Goal: Task Accomplishment & Management: Manage account settings

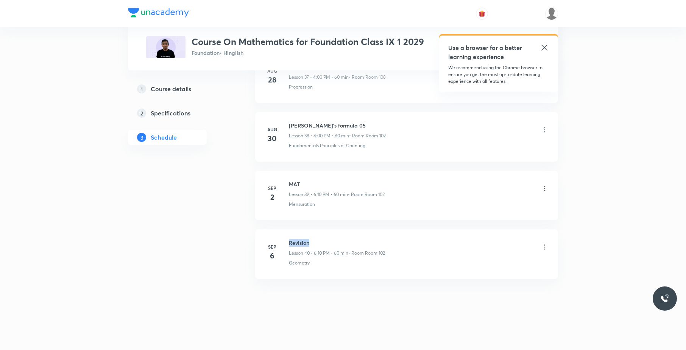
click at [289, 237] on li "[DATE] Revision Lesson 40 • 6:10 PM • 60 min • Room Room 102 Geometry" at bounding box center [406, 254] width 303 height 50
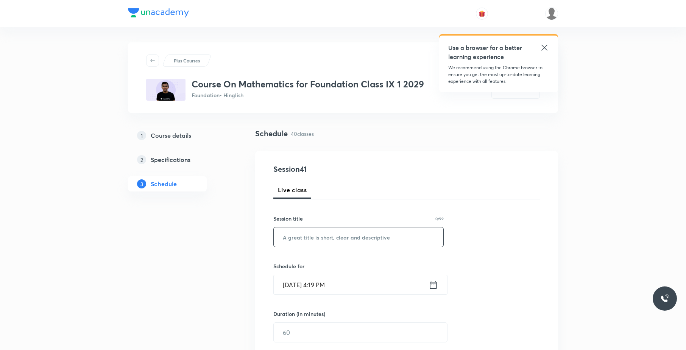
click at [388, 240] on input "text" at bounding box center [359, 236] width 170 height 19
paste input "Revision"
type input "Revision"
click at [355, 277] on input "[DATE] 4:19 PM" at bounding box center [351, 284] width 155 height 19
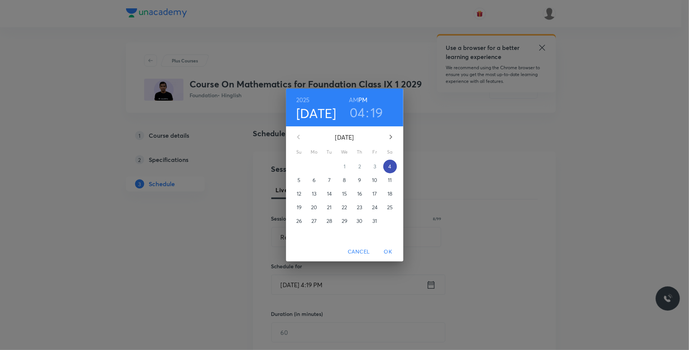
click at [389, 163] on p "4" at bounding box center [389, 167] width 3 height 8
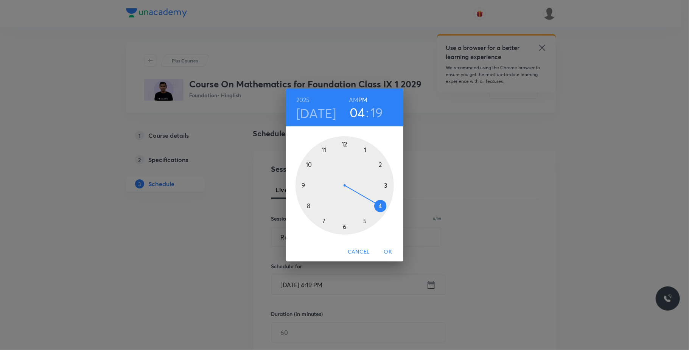
click at [364, 221] on div at bounding box center [345, 185] width 98 height 98
click at [364, 150] on div at bounding box center [345, 185] width 98 height 98
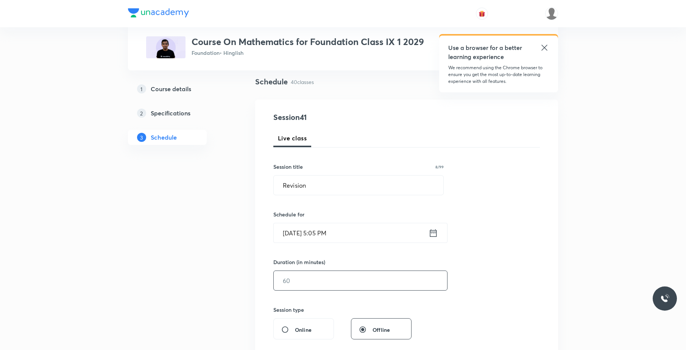
scroll to position [62, 0]
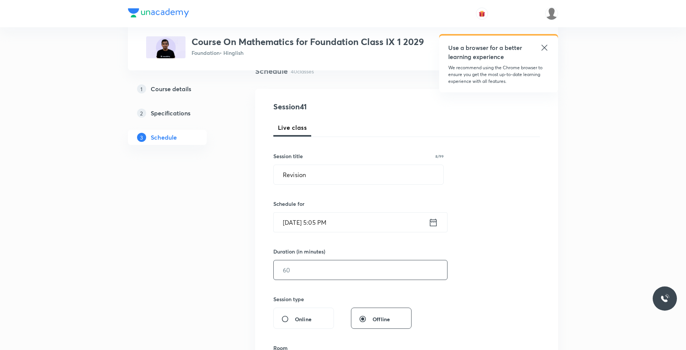
click at [301, 276] on input "text" at bounding box center [360, 269] width 173 height 19
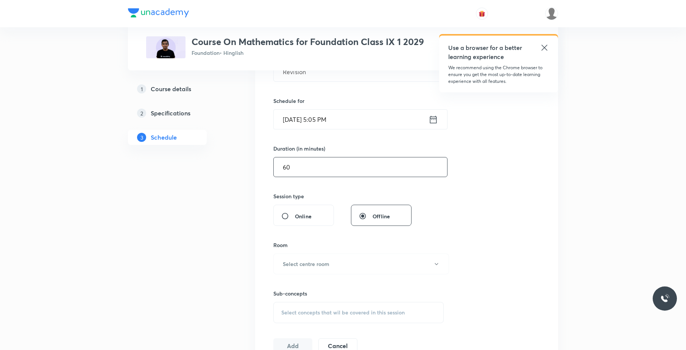
scroll to position [167, 0]
type input "60"
click at [325, 260] on h6 "Select centre room" at bounding box center [306, 262] width 47 height 8
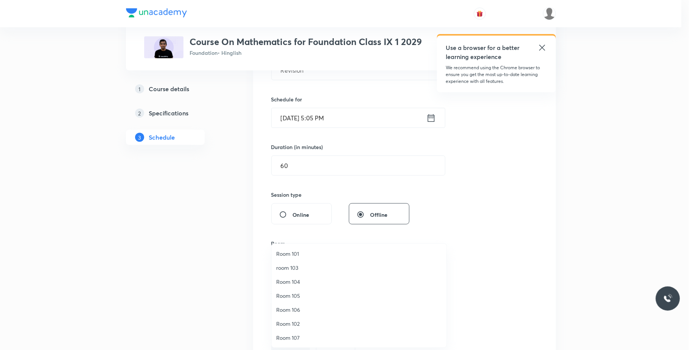
click at [301, 309] on span "Room 106" at bounding box center [359, 310] width 166 height 8
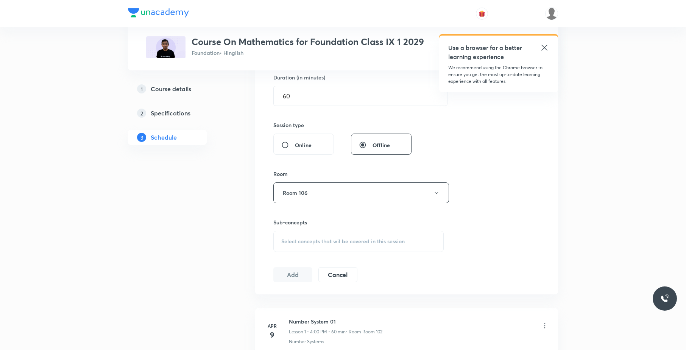
scroll to position [238, 0]
click at [368, 236] on div "Select concepts that wil be covered in this session" at bounding box center [358, 239] width 170 height 21
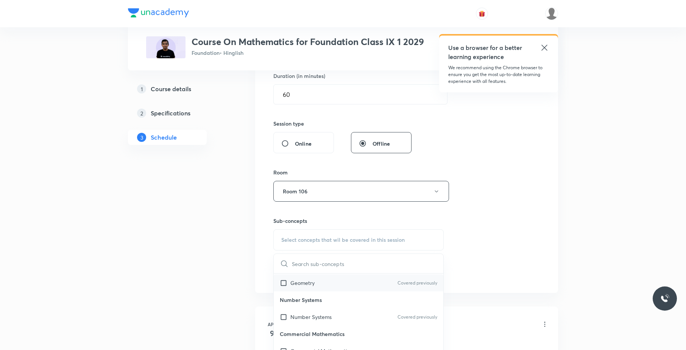
click at [342, 285] on div "Geometry Covered previously" at bounding box center [359, 282] width 170 height 17
checkbox input "true"
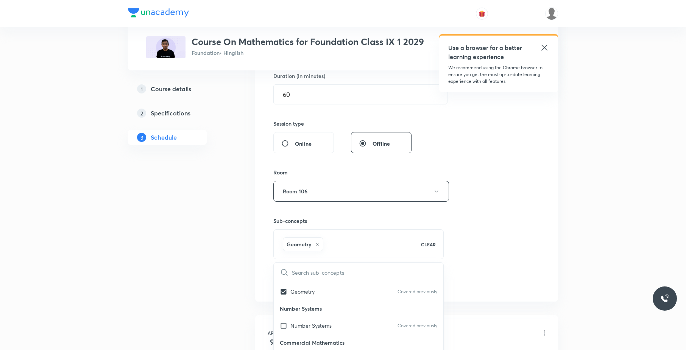
click at [494, 239] on div "Session 41 Live class Session title 8/99 Revision ​ Schedule for Oct 4, 2025, 5…" at bounding box center [406, 107] width 266 height 364
click at [298, 285] on button "Add" at bounding box center [292, 281] width 39 height 15
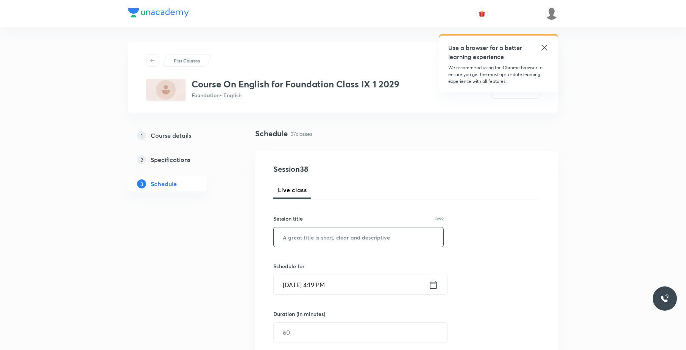
click at [362, 235] on input "text" at bounding box center [359, 236] width 170 height 19
paste input "A House is not a Home"
type input "A House is not a Home"
click at [354, 281] on input "Oct 4, 2025, 4:19 PM" at bounding box center [351, 284] width 155 height 19
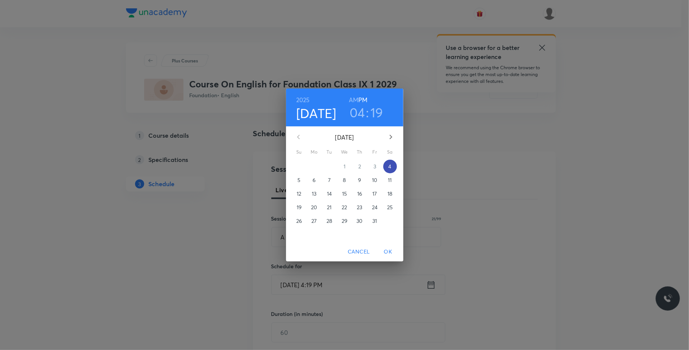
click at [389, 165] on p "4" at bounding box center [389, 167] width 3 height 8
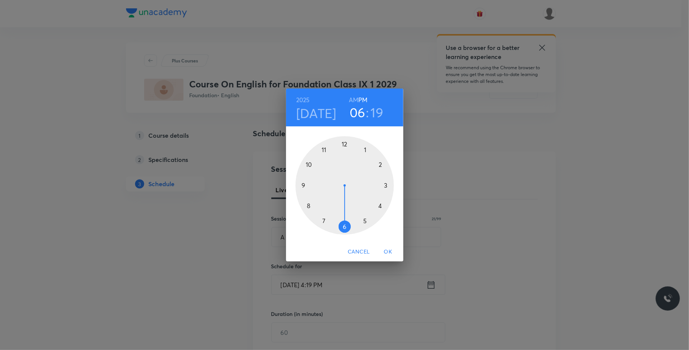
click at [345, 226] on div at bounding box center [345, 185] width 98 height 98
click at [379, 167] on div at bounding box center [345, 185] width 98 height 98
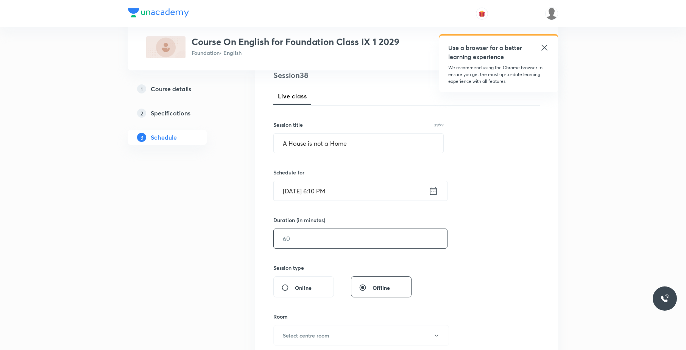
scroll to position [95, 0]
click at [338, 240] on input "text" at bounding box center [360, 237] width 173 height 19
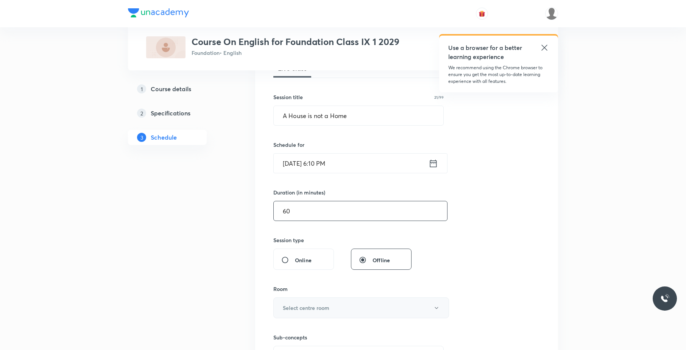
type input "60"
click at [320, 302] on button "Select centre room" at bounding box center [361, 307] width 176 height 21
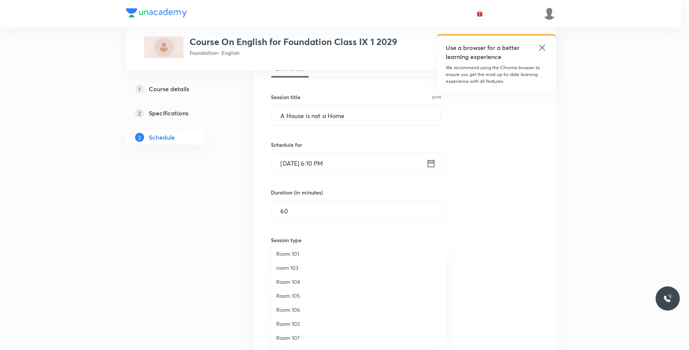
click at [296, 312] on span "Room 106" at bounding box center [359, 310] width 166 height 8
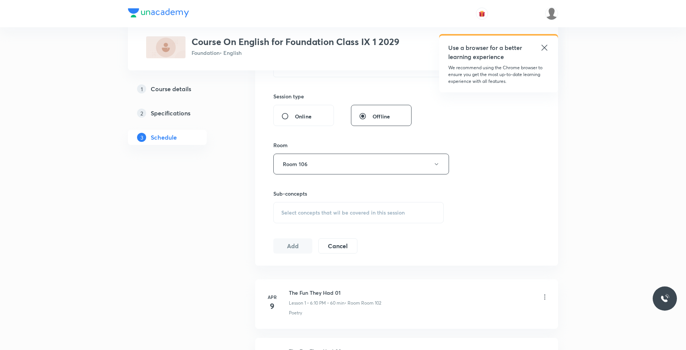
scroll to position [266, 0]
click at [363, 199] on div "Sub-concepts Select concepts that wil be covered in this session" at bounding box center [358, 206] width 170 height 34
click at [363, 210] on span "Select concepts that wil be covered in this session" at bounding box center [342, 212] width 123 height 6
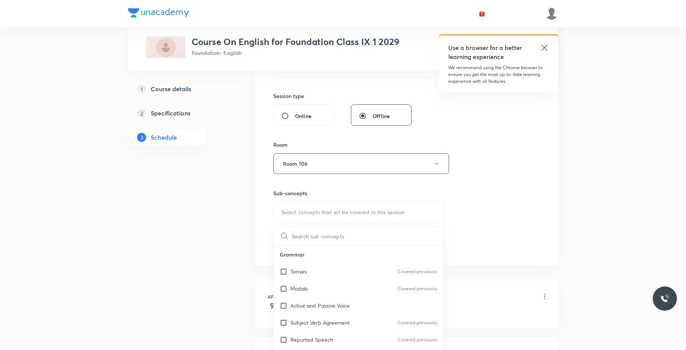
drag, startPoint x: 313, startPoint y: 293, endPoint x: 494, endPoint y: 235, distance: 189.5
click at [316, 292] on div "Modals Covered previously" at bounding box center [359, 288] width 170 height 17
checkbox input "true"
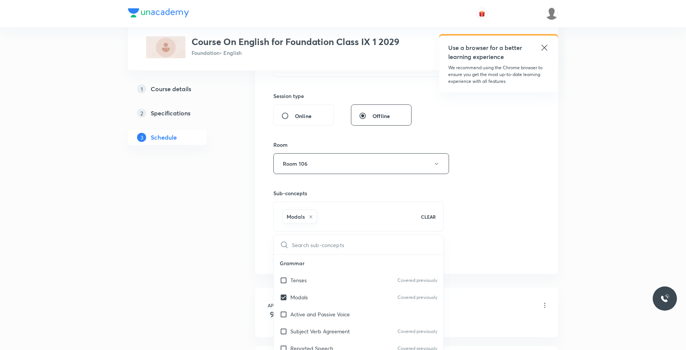
click at [503, 229] on div "Session 38 Live class Session title 21/99 A House is not a Home ​ Schedule for …" at bounding box center [406, 80] width 266 height 364
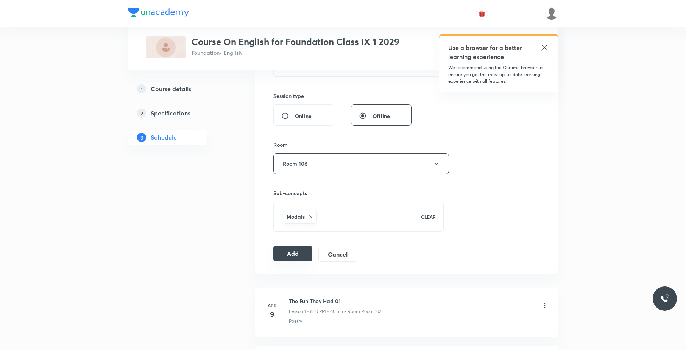
click at [302, 253] on button "Add" at bounding box center [292, 253] width 39 height 15
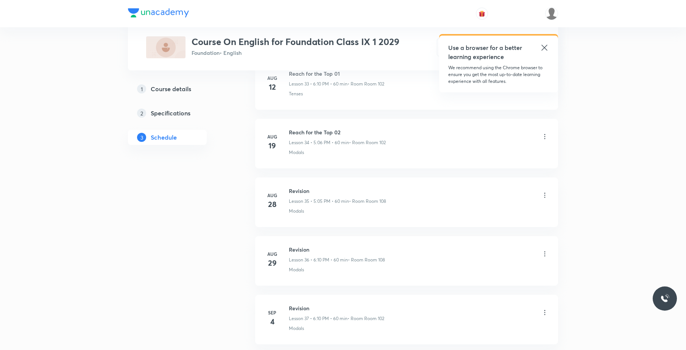
scroll to position [2147, 0]
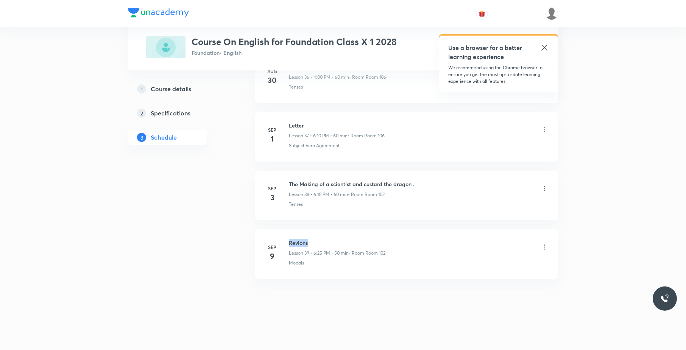
drag, startPoint x: 316, startPoint y: 231, endPoint x: 290, endPoint y: 235, distance: 27.1
click at [290, 235] on li "[DATE] Revions Lesson 39 • 6:25 PM • 50 min • Room Room 102 Modals" at bounding box center [406, 254] width 303 height 50
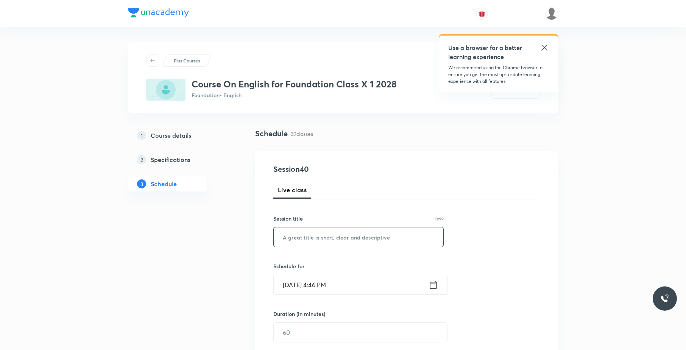
click at [373, 238] on input "text" at bounding box center [359, 236] width 170 height 19
paste input "The Proposal"
type input "The Proposal"
click at [366, 291] on input "[DATE] 4:46 PM" at bounding box center [351, 284] width 155 height 19
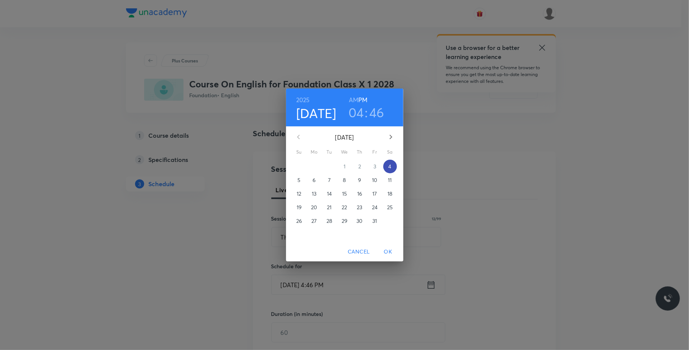
click at [391, 163] on p "4" at bounding box center [389, 167] width 3 height 8
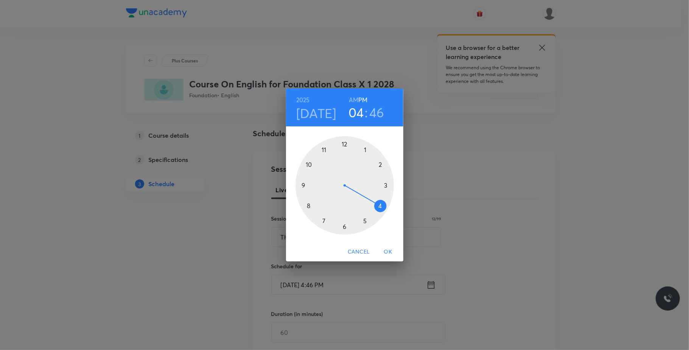
click at [366, 221] on div at bounding box center [345, 185] width 98 height 98
click at [369, 148] on div at bounding box center [345, 185] width 98 height 98
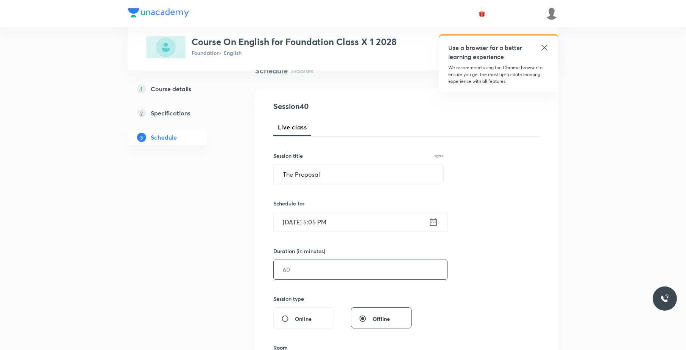
scroll to position [64, 0]
click at [312, 273] on input "text" at bounding box center [360, 268] width 173 height 19
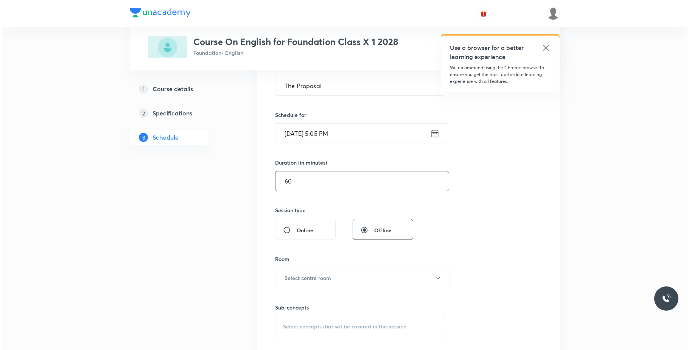
scroll to position [156, 0]
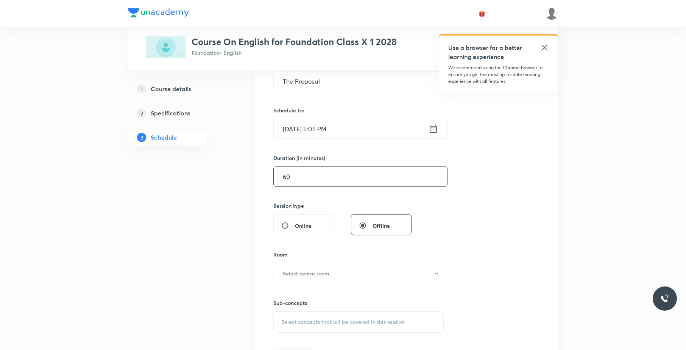
type input "60"
click at [313, 271] on h6 "Select centre room" at bounding box center [306, 273] width 47 height 8
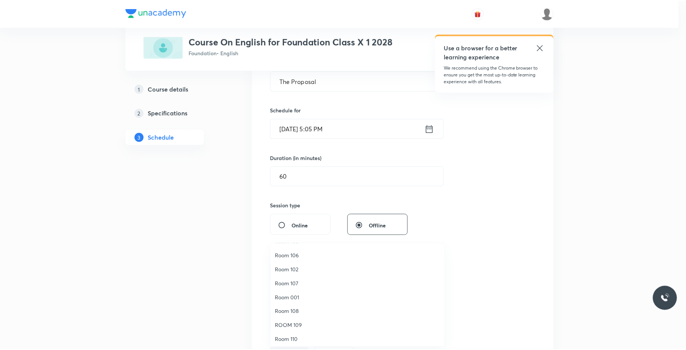
scroll to position [56, 0]
click at [308, 305] on li "Room 108" at bounding box center [359, 309] width 175 height 14
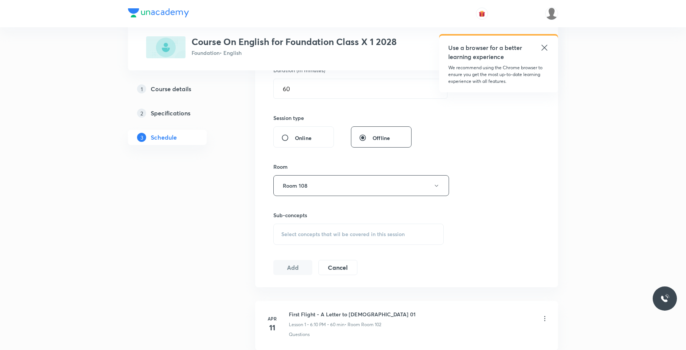
scroll to position [243, 0]
click at [386, 233] on span "Select concepts that wil be covered in this session" at bounding box center [342, 235] width 123 height 6
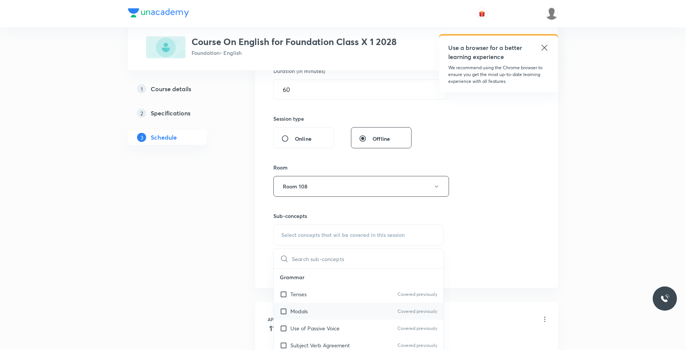
click at [325, 305] on div "Modals Covered previously" at bounding box center [359, 311] width 170 height 17
checkbox input "true"
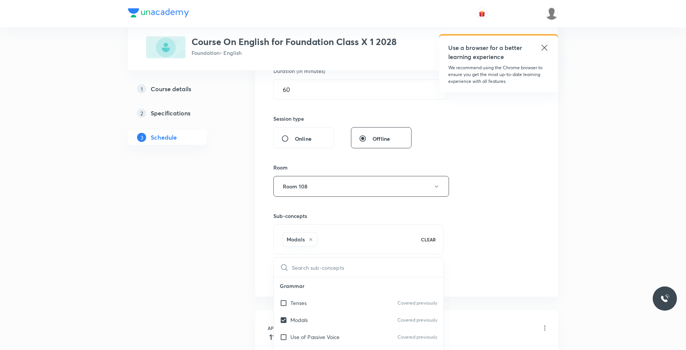
click at [483, 241] on div "Session 40 Live class Session title 12/99 The Proposal ​ Schedule for [DATE] 5:…" at bounding box center [406, 103] width 266 height 364
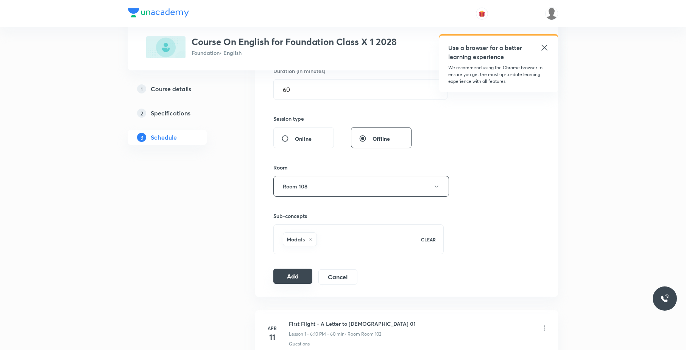
click at [292, 279] on button "Add" at bounding box center [292, 276] width 39 height 15
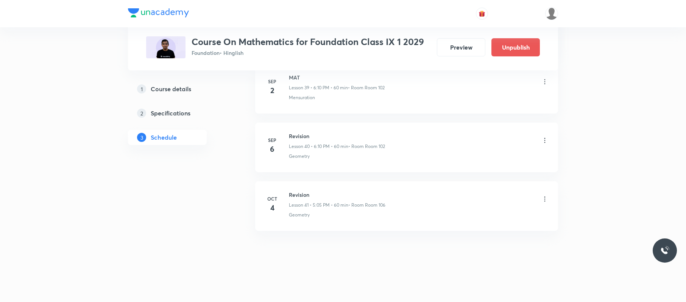
click at [543, 200] on icon at bounding box center [545, 199] width 8 height 8
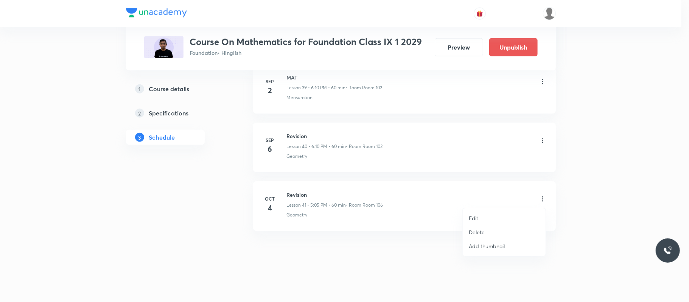
click at [497, 211] on li "Edit" at bounding box center [504, 218] width 83 height 14
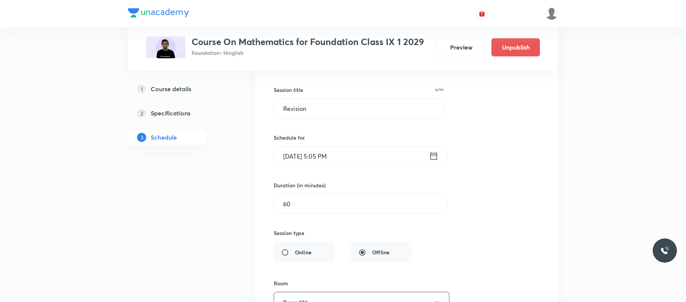
scroll to position [2474, 0]
drag, startPoint x: 360, startPoint y: 118, endPoint x: 266, endPoint y: 123, distance: 93.9
click at [266, 123] on div "Revision Lesson 41 • Room Room 106 Geometry Session 41 Live class Session title…" at bounding box center [407, 219] width 284 height 364
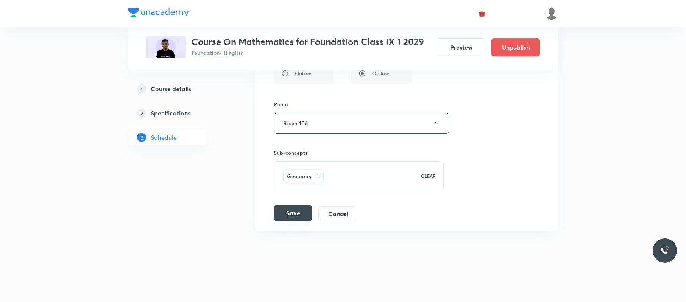
type input "Circles"
click at [294, 207] on button "Save" at bounding box center [293, 212] width 39 height 15
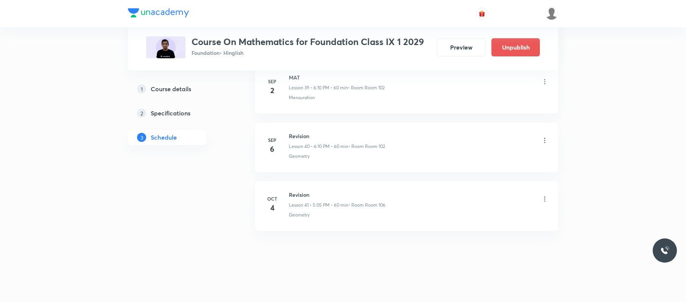
scroll to position [2372, 0]
